Goal: Task Accomplishment & Management: Complete application form

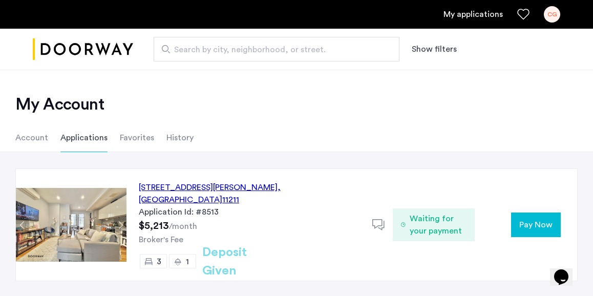
click at [404, 222] on icon at bounding box center [403, 225] width 5 height 8
click at [520, 212] on button "Pay Now" at bounding box center [536, 224] width 50 height 25
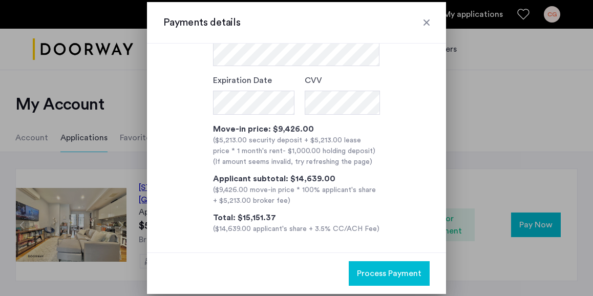
scroll to position [127, 0]
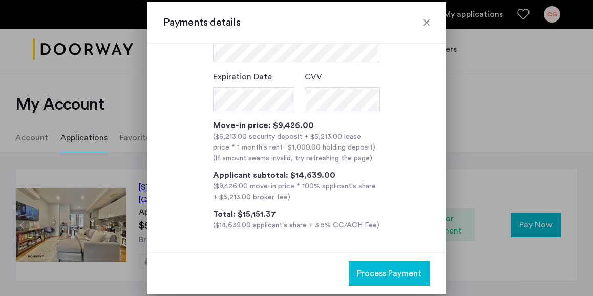
click at [428, 20] on div at bounding box center [426, 22] width 10 height 10
